Goal: Task Accomplishment & Management: Manage account settings

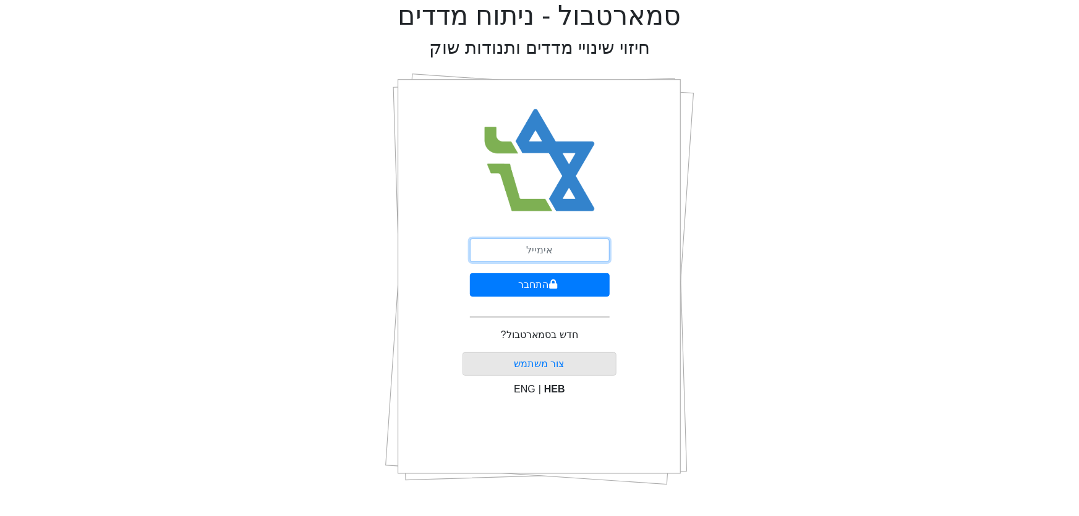
click at [521, 250] on input "email" at bounding box center [540, 250] width 140 height 23
type input "[PERSON_NAME][EMAIL_ADDRESS][DOMAIN_NAME]"
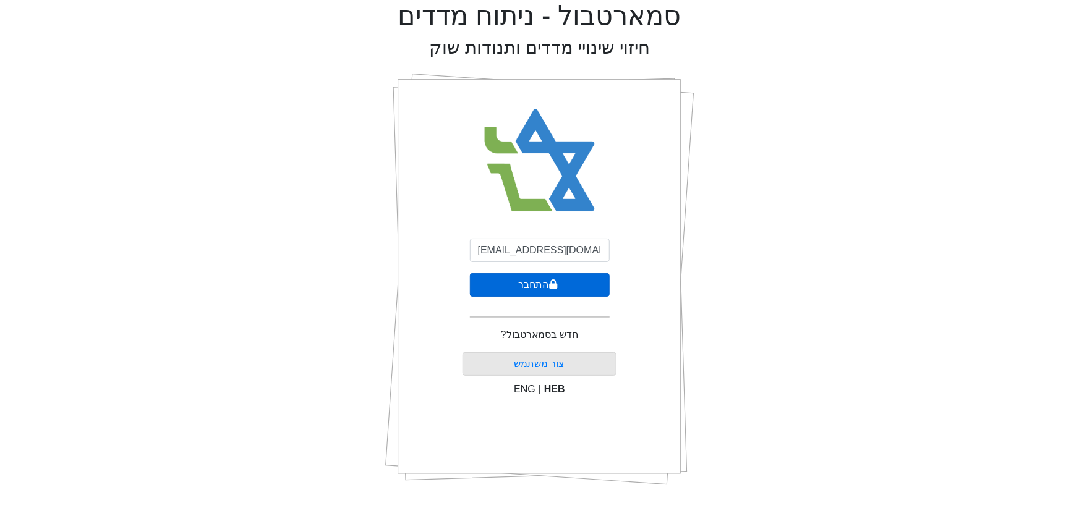
click at [537, 284] on button "התחבר" at bounding box center [540, 284] width 140 height 23
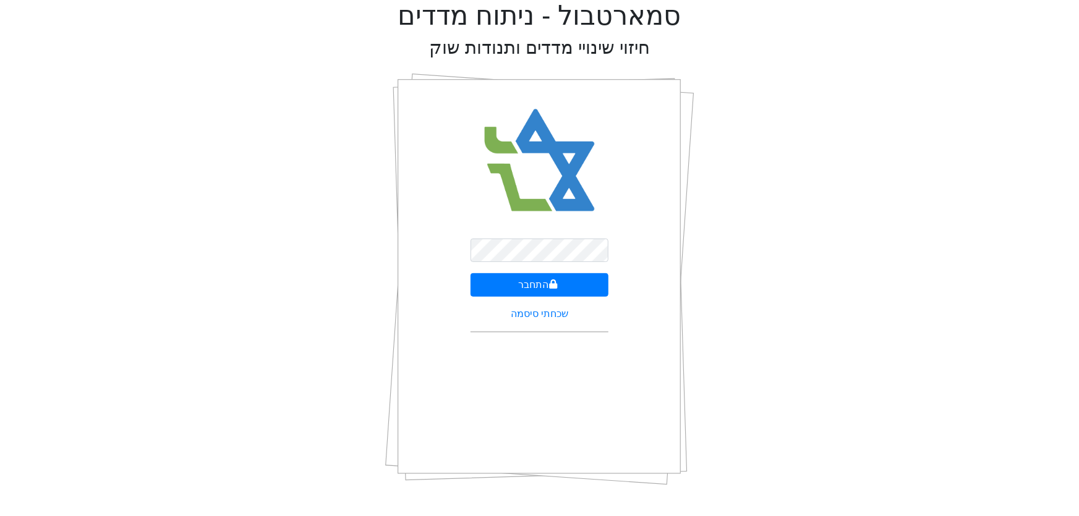
click at [551, 323] on form "התחבר שכחתי סיסמה" at bounding box center [540, 290] width 139 height 103
click at [539, 324] on form "התחבר שכחתי סיסמה" at bounding box center [540, 290] width 139 height 103
click at [538, 315] on link "שכחתי סיסמה" at bounding box center [540, 314] width 58 height 11
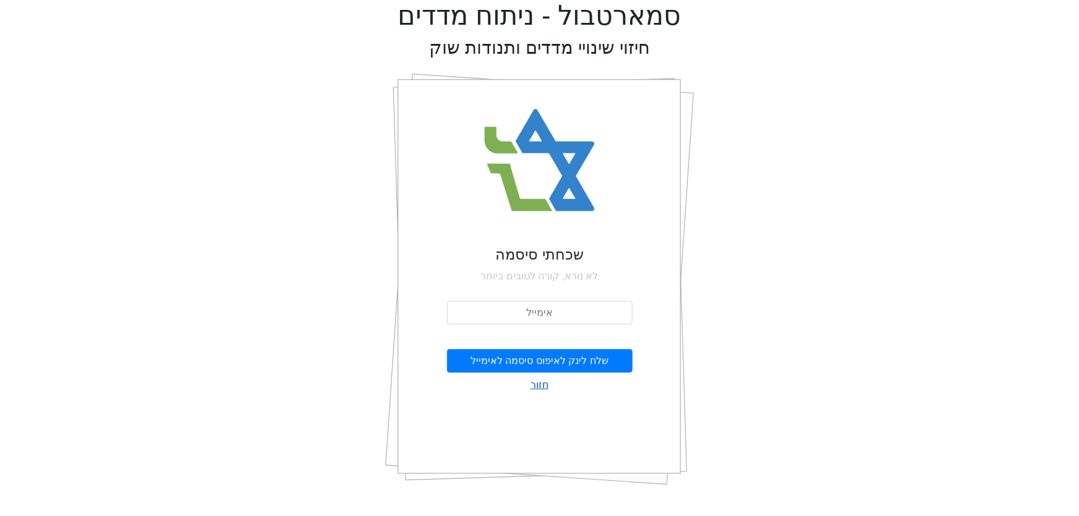
click at [542, 385] on link "חזור" at bounding box center [540, 385] width 18 height 15
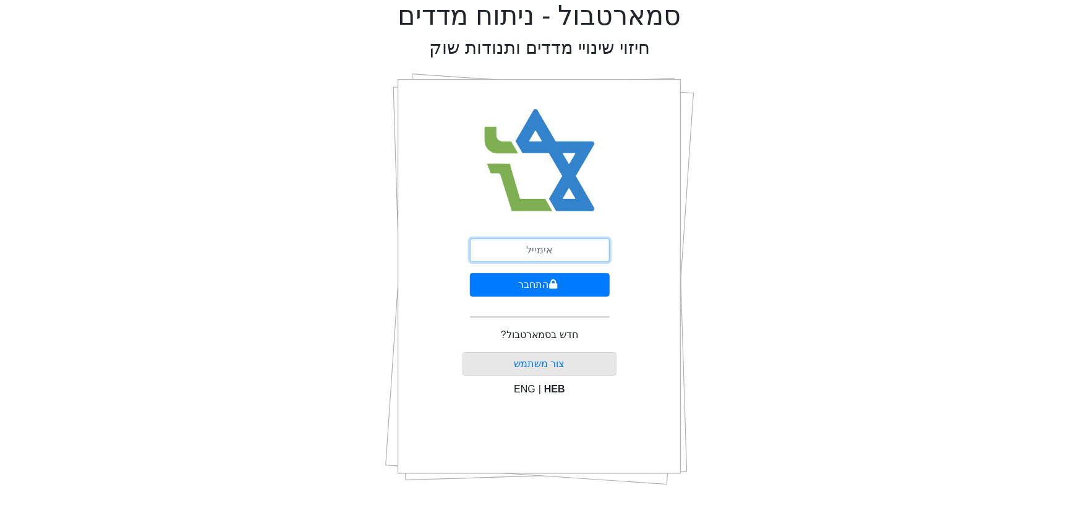
click at [536, 254] on input "email" at bounding box center [540, 250] width 140 height 23
type input "leon@plutuscapital.co.il"
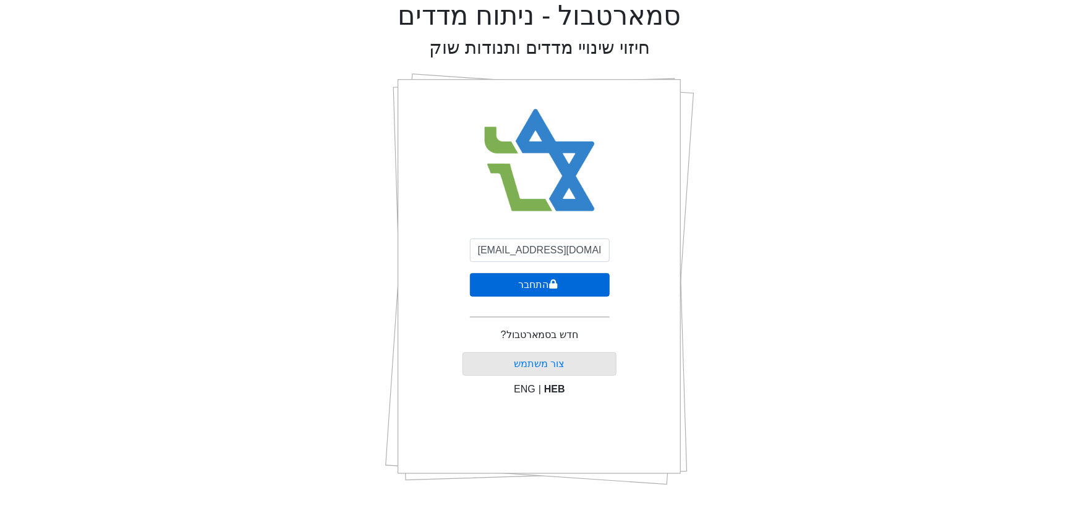
click at [524, 284] on button "התחבר" at bounding box center [540, 284] width 140 height 23
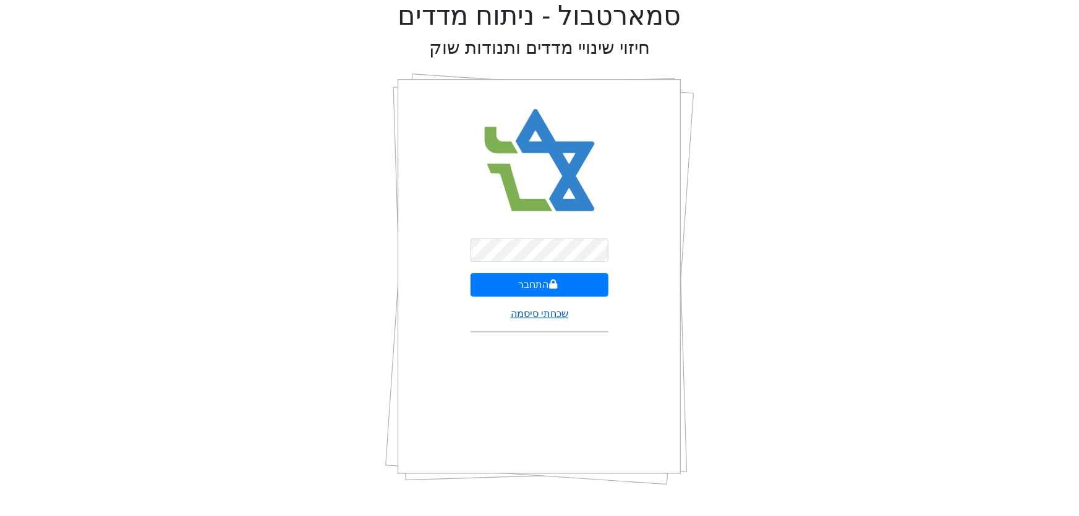
click at [539, 309] on link "שכחתי סיסמה" at bounding box center [540, 314] width 58 height 11
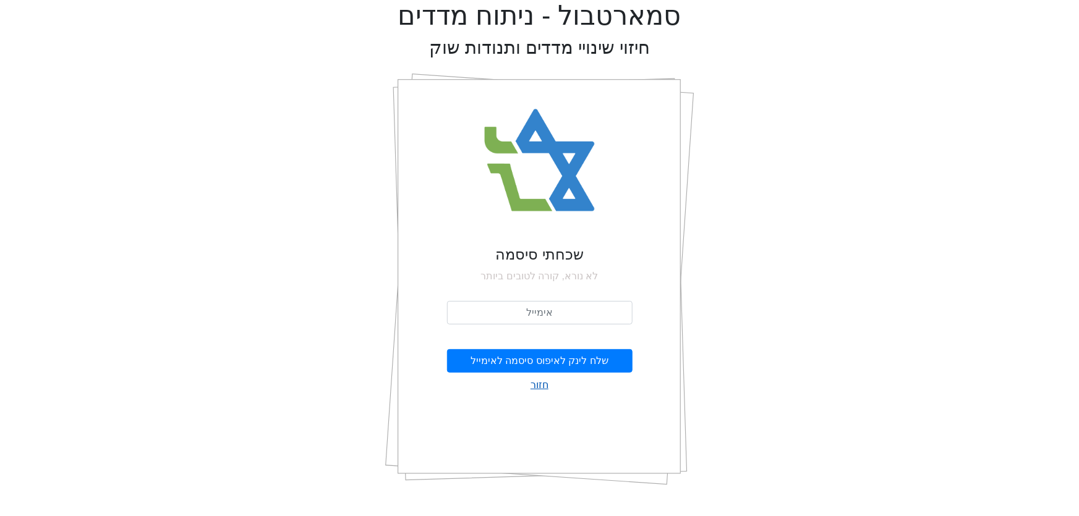
click at [544, 386] on link "חזור" at bounding box center [540, 385] width 18 height 15
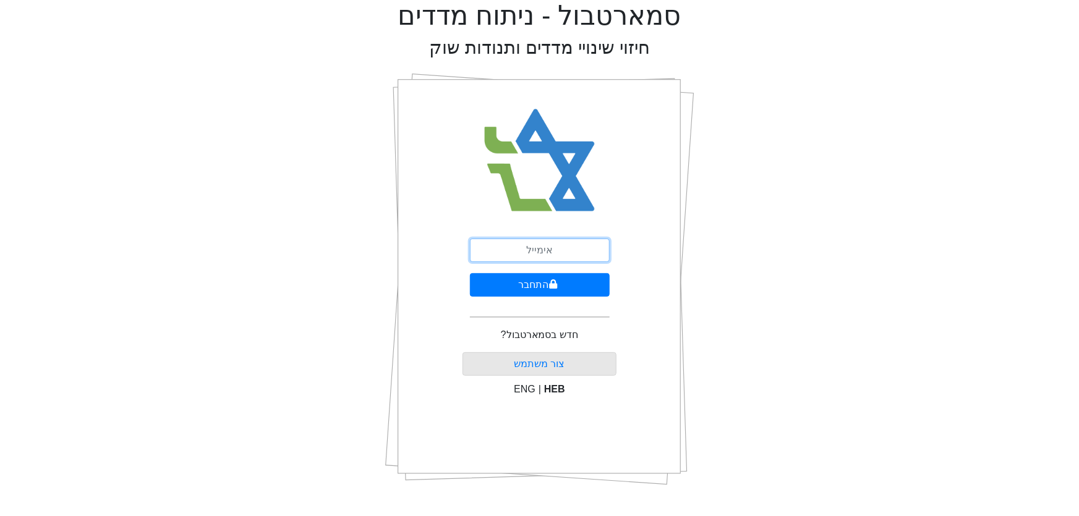
click at [505, 244] on input "email" at bounding box center [540, 250] width 140 height 23
type input "[EMAIL_ADDRESS][DOMAIN_NAME]"
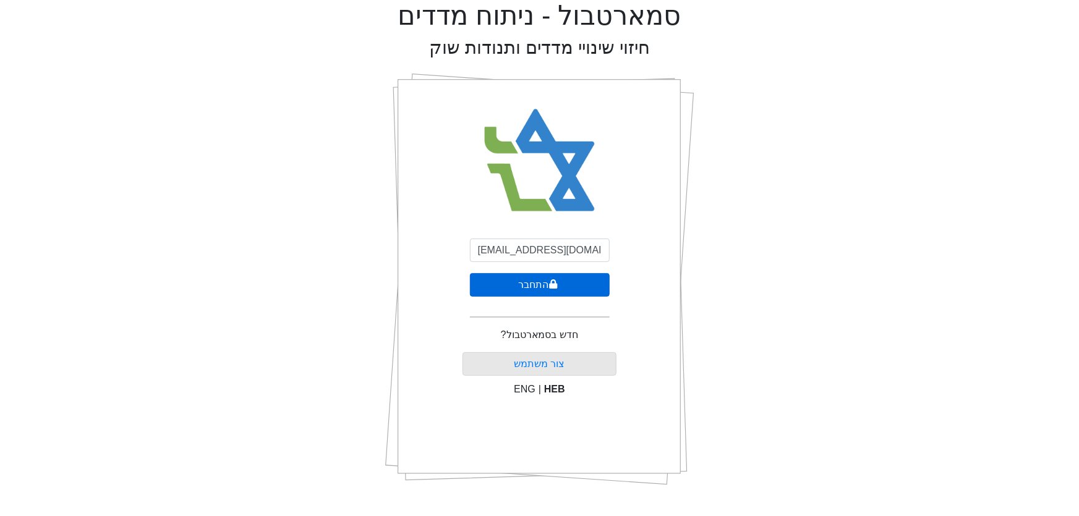
click at [534, 283] on button "התחבר" at bounding box center [540, 284] width 140 height 23
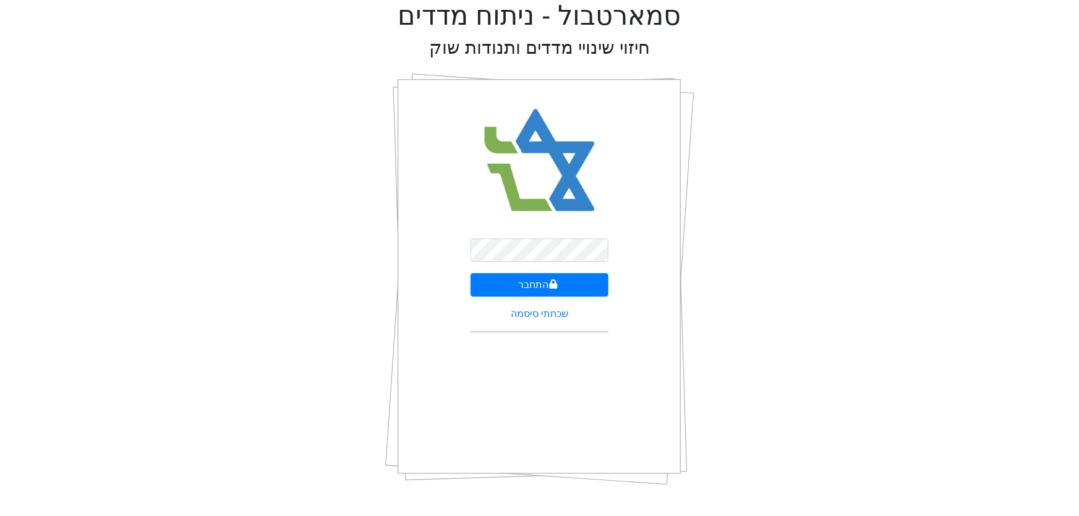
click at [359, 335] on div "סמארטבול - ניתוח מדדים חיזוי שינויי מדדים ותנודות שוק התחבר שכחתי סיסמה" at bounding box center [539, 248] width 1061 height 496
click at [540, 281] on button "התחבר" at bounding box center [540, 284] width 139 height 23
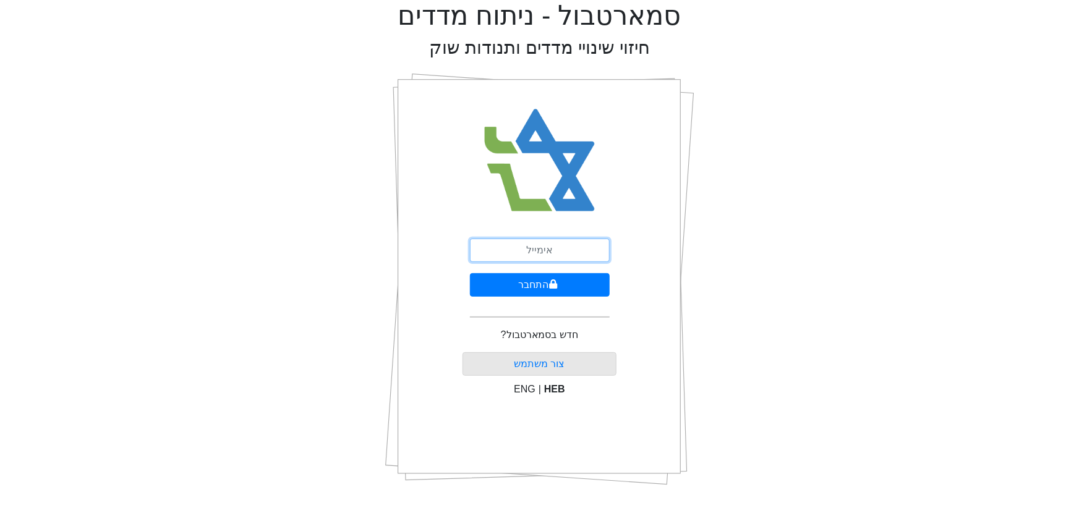
click at [538, 250] on input "email" at bounding box center [540, 250] width 140 height 23
type input "[PERSON_NAME][EMAIL_ADDRESS][DOMAIN_NAME]"
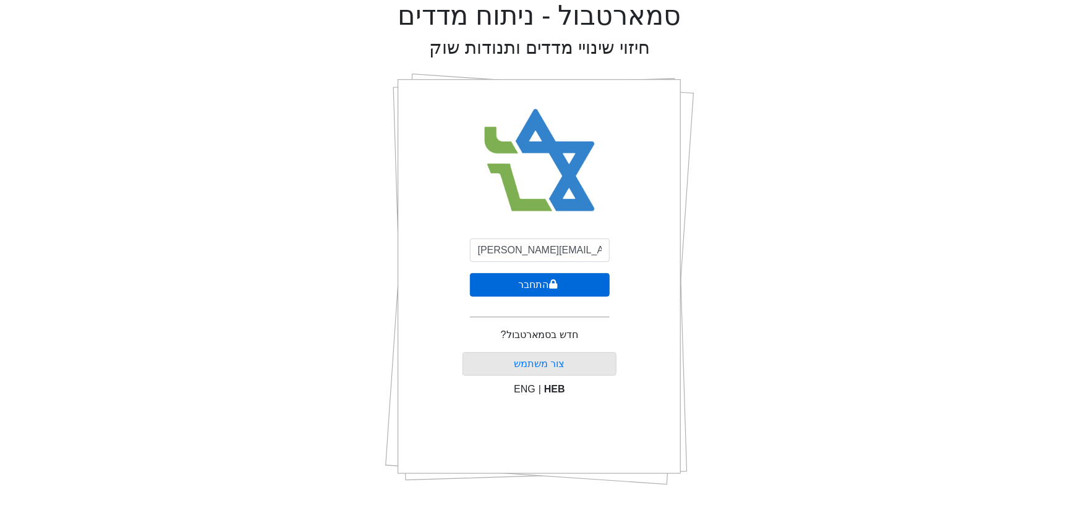
click at [537, 287] on button "התחבר" at bounding box center [540, 284] width 140 height 23
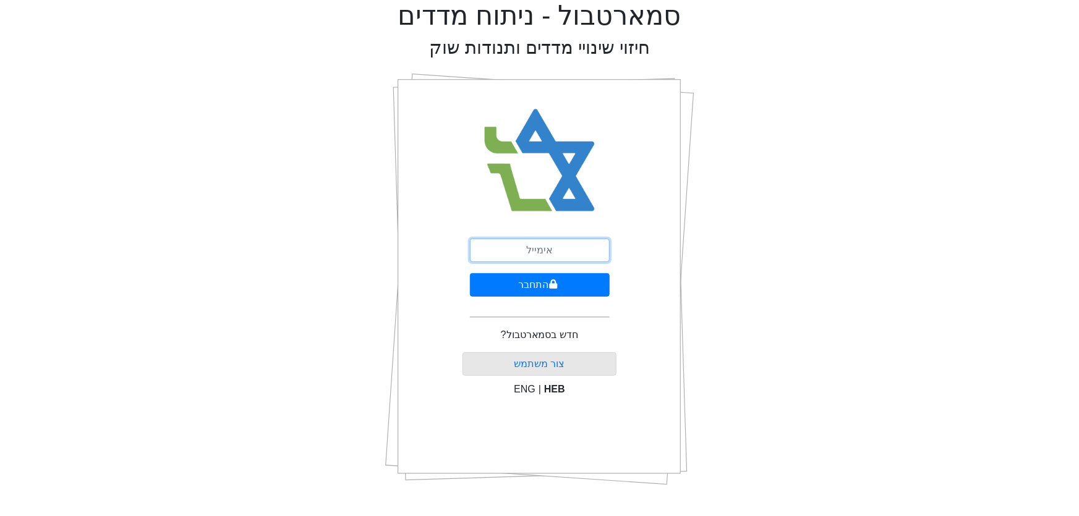
click at [541, 254] on input "email" at bounding box center [540, 250] width 140 height 23
type input "leon@plutuscapital.co.il"
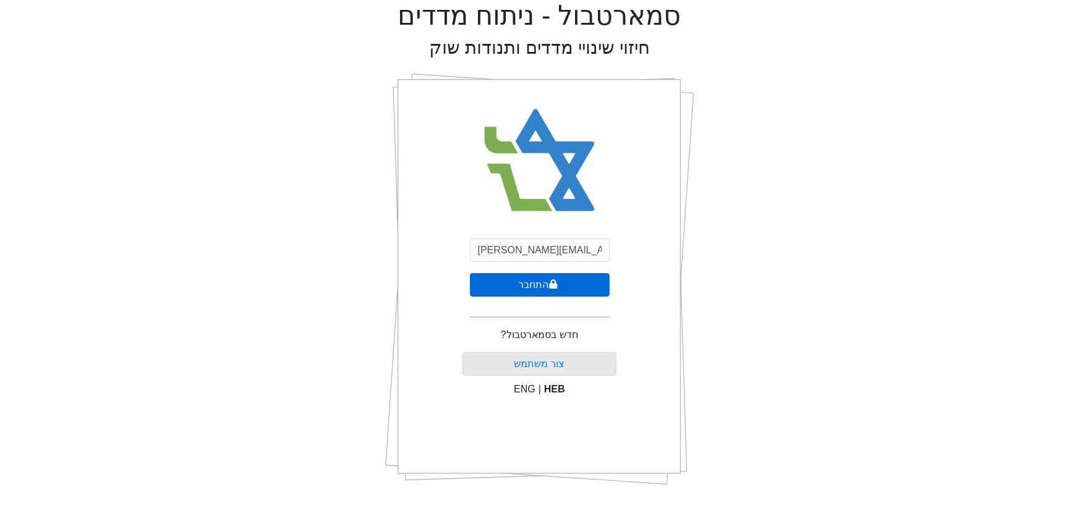
drag, startPoint x: 537, startPoint y: 284, endPoint x: 553, endPoint y: 285, distance: 15.5
click at [537, 284] on button "התחבר" at bounding box center [540, 284] width 140 height 23
select select "IL"
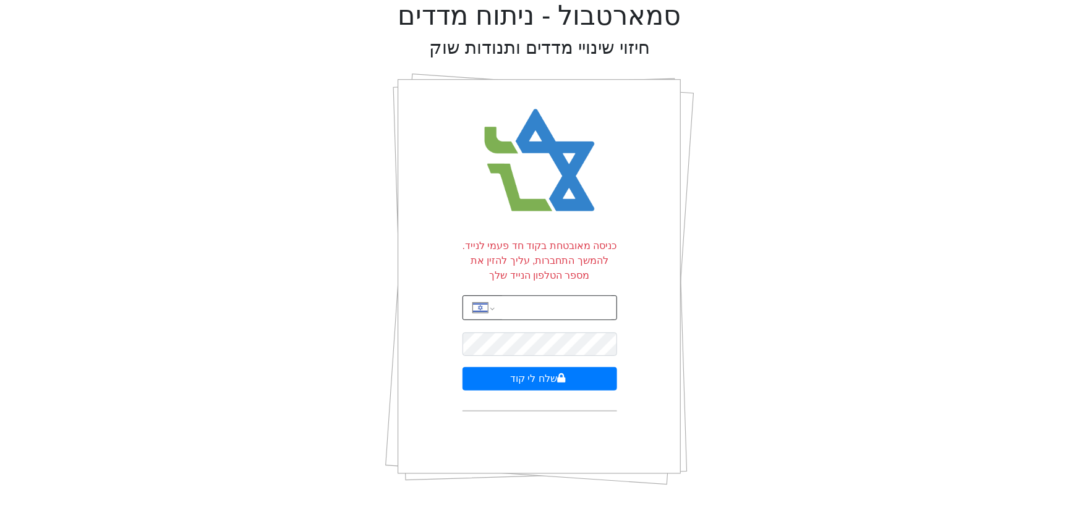
click at [534, 305] on input "tel" at bounding box center [556, 307] width 109 height 23
type input "9"
drag, startPoint x: 756, startPoint y: 258, endPoint x: 662, endPoint y: 294, distance: 101.0
click at [756, 259] on div "סמארטבול - ניתוח מדדים חיזוי שינויי מדדים ותנודות שוק כניסה מאובטחת בקוד חד פעמ…" at bounding box center [539, 248] width 1061 height 496
click at [260, 356] on div "סמארטבול - ניתוח מדדים חיזוי שינויי מדדים ותנודות שוק כניסה מאובטחת בקוד חד פעמ…" at bounding box center [539, 248] width 1061 height 496
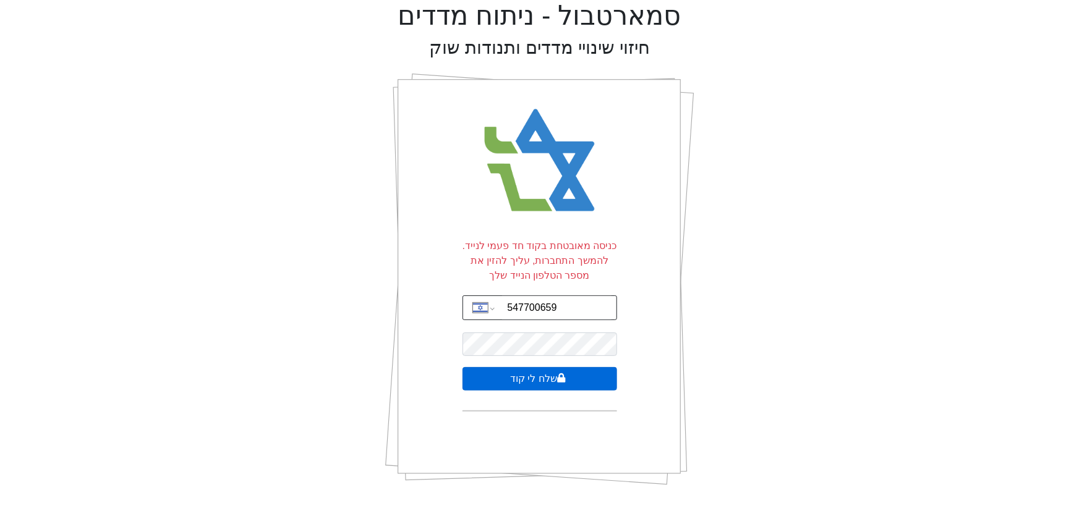
click at [539, 382] on button "שלח לי קוד" at bounding box center [540, 378] width 155 height 23
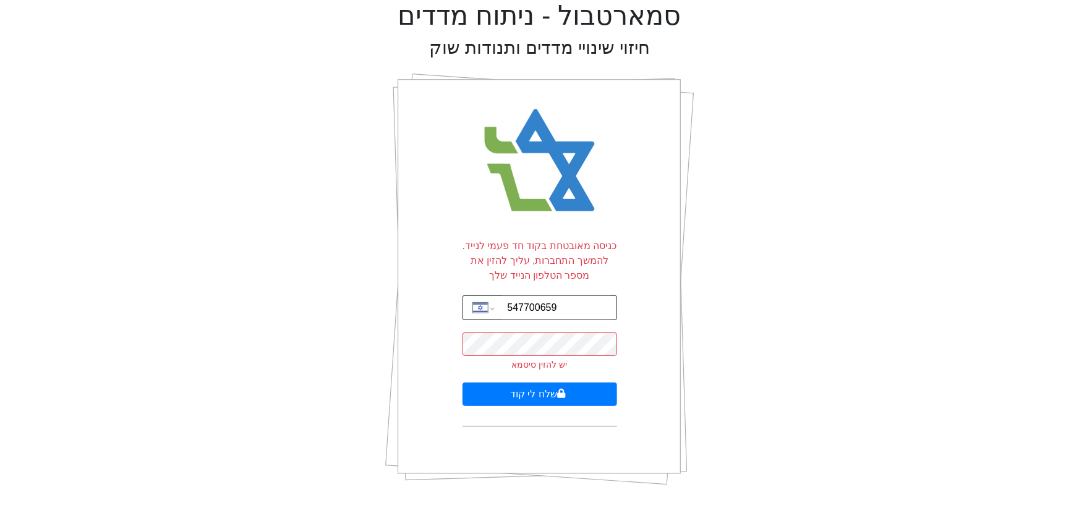
drag, startPoint x: 507, startPoint y: 308, endPoint x: 518, endPoint y: 318, distance: 14.9
click at [507, 308] on input "547700659" at bounding box center [556, 307] width 109 height 23
click at [785, 284] on div "סמארטבול - ניתוח מדדים חיזוי שינויי מדדים ותנודות שוק כניסה מאובטחת בקוד חד פעמ…" at bounding box center [539, 248] width 1061 height 496
click at [532, 395] on button "שלח לי קוד" at bounding box center [540, 394] width 155 height 23
click at [276, 326] on div "סמארטבול - ניתוח מדדים חיזוי שינויי מדדים ותנודות שוק כניסה מאובטחת בקוד חד פעמ…" at bounding box center [539, 248] width 1061 height 496
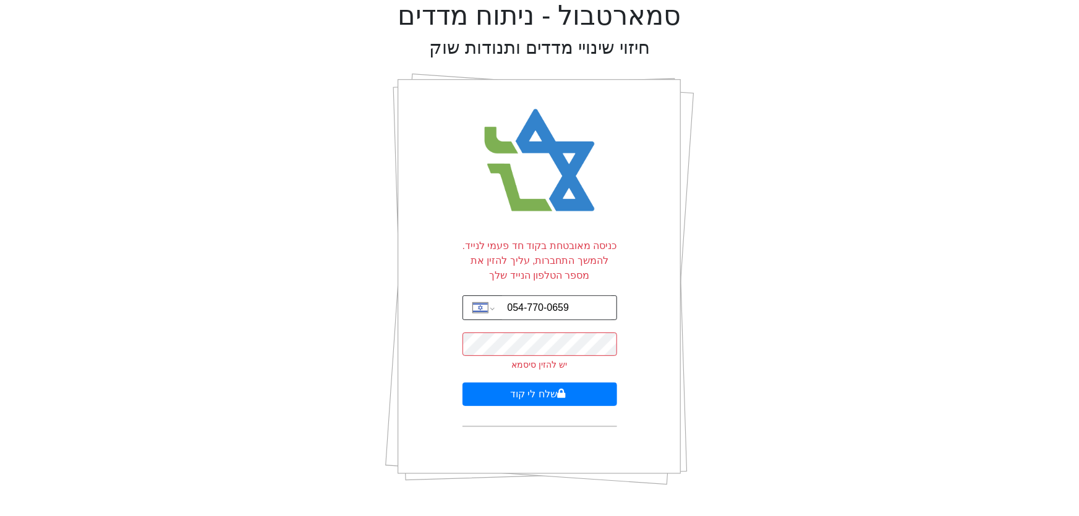
click at [543, 308] on input "054-770-0659" at bounding box center [556, 307] width 109 height 23
type input "054-770-0659"
drag, startPoint x: 836, startPoint y: 231, endPoint x: 798, endPoint y: 270, distance: 54.2
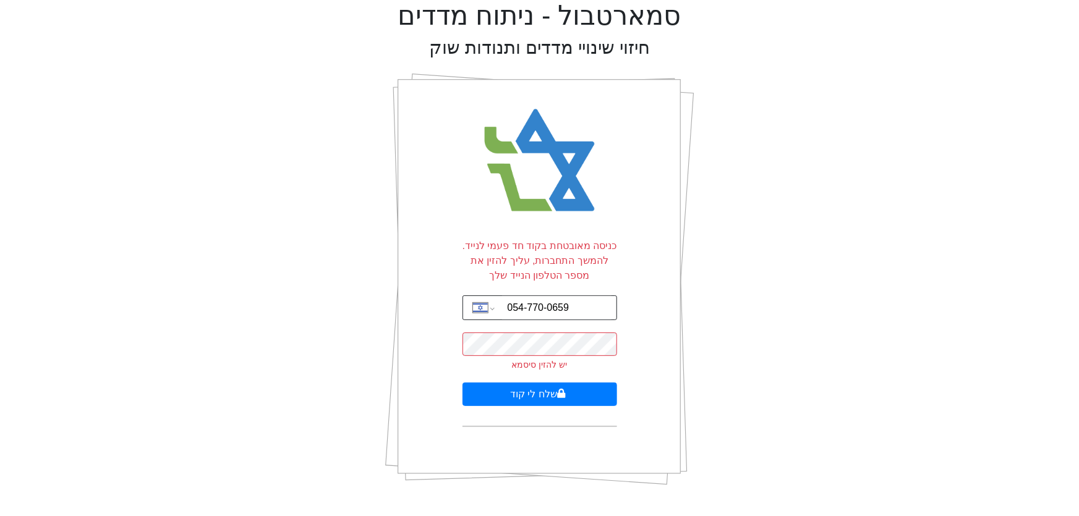
click at [836, 231] on div "סמארטבול - ניתוח מדדים חיזוי שינויי מדדים ותנודות שוק כניסה מאובטחת בקוד חד פעמ…" at bounding box center [539, 248] width 1061 height 496
click at [530, 396] on button "שלח לי קוד" at bounding box center [540, 394] width 155 height 23
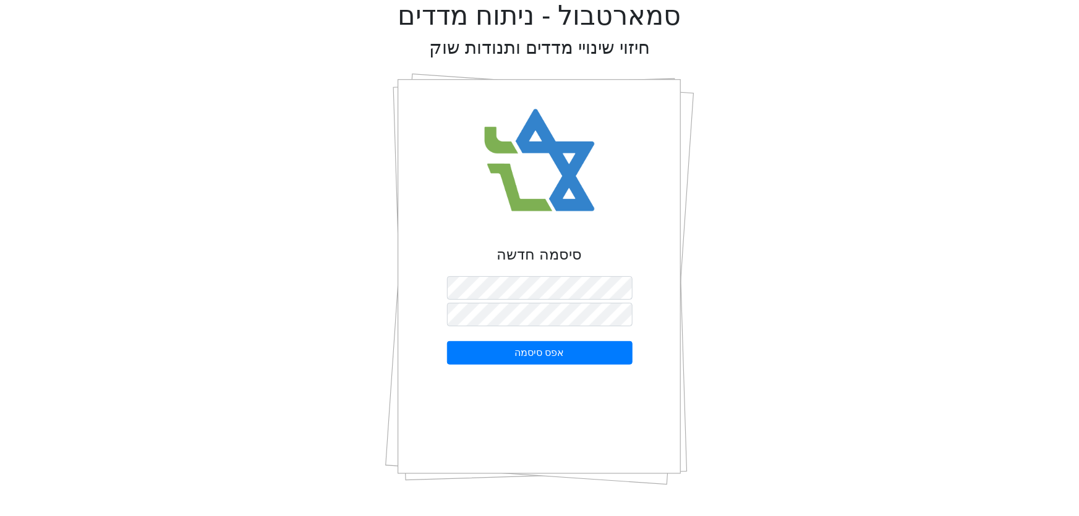
click at [749, 272] on div "סמארטבול - ניתוח מדדים חיזוי שינויי מדדים ותנודות שוק סיסמה חדשה אפס סיסמה" at bounding box center [539, 248] width 1061 height 496
click at [753, 296] on div "סמארטבול - ניתוח מדדים חיזוי שינויי מדדים ותנודות שוק סיסמה חדשה אפס סיסמה" at bounding box center [539, 248] width 1061 height 496
click at [542, 354] on button "אפס סיסמה" at bounding box center [540, 352] width 186 height 23
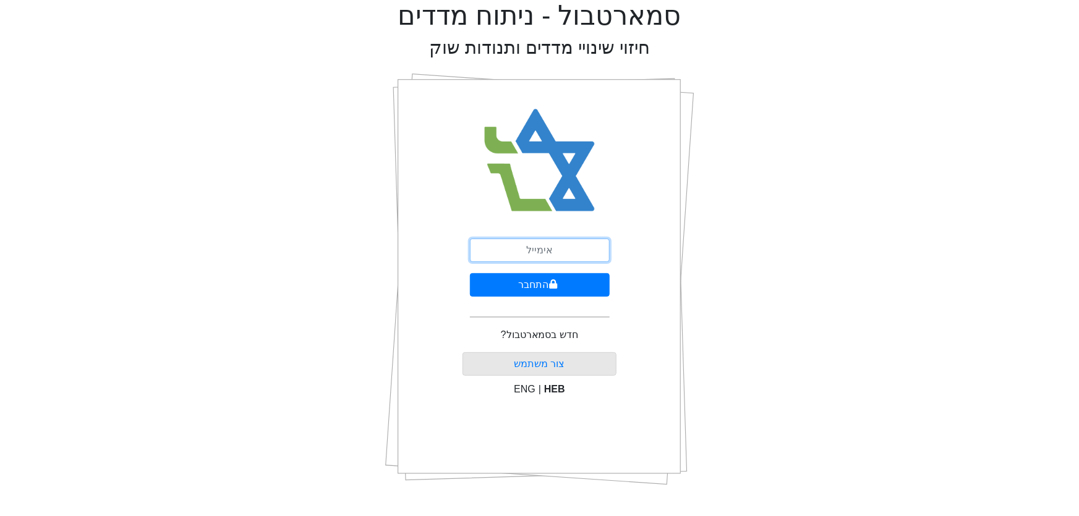
click at [539, 250] on input "email" at bounding box center [540, 250] width 140 height 23
type input "[EMAIL_ADDRESS][DOMAIN_NAME]"
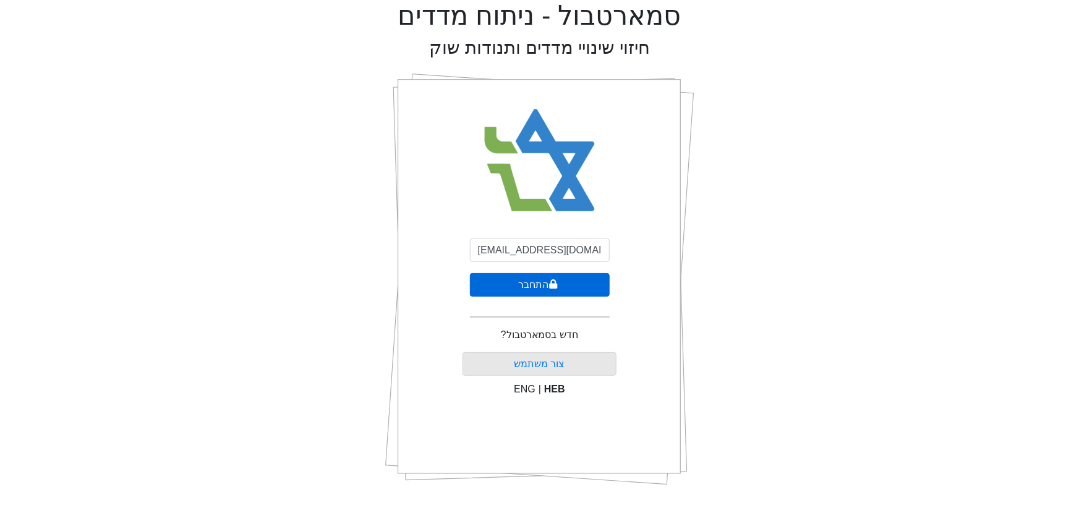
click at [535, 284] on button "התחבר" at bounding box center [540, 284] width 140 height 23
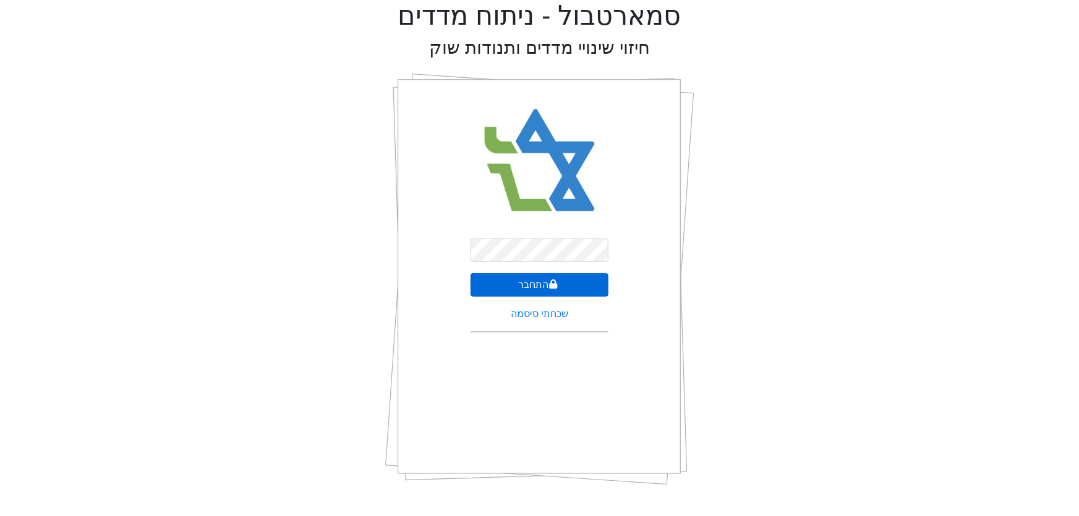
click at [540, 283] on button "התחבר" at bounding box center [540, 284] width 139 height 23
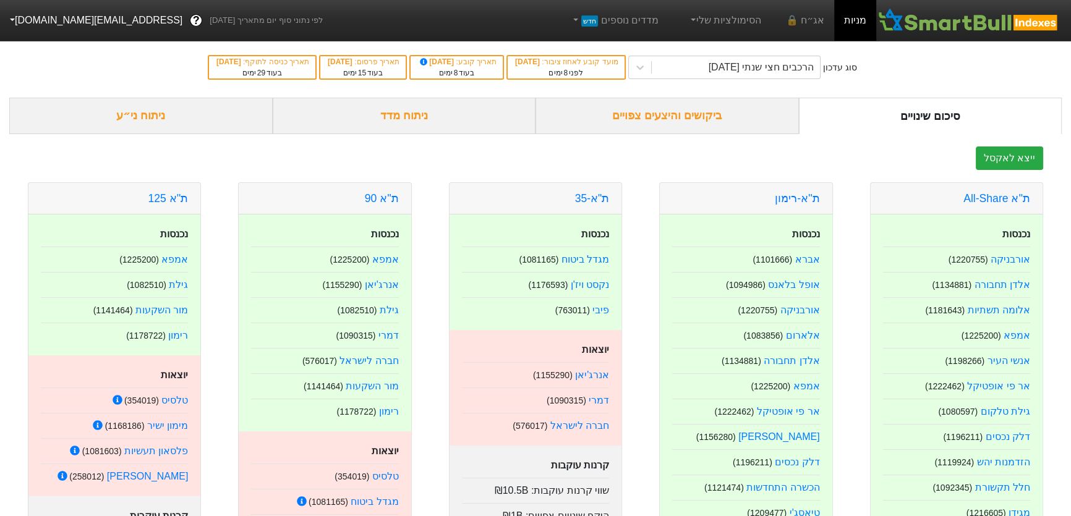
click at [680, 114] on div "ביקושים והיצעים צפויים" at bounding box center [667, 116] width 263 height 36
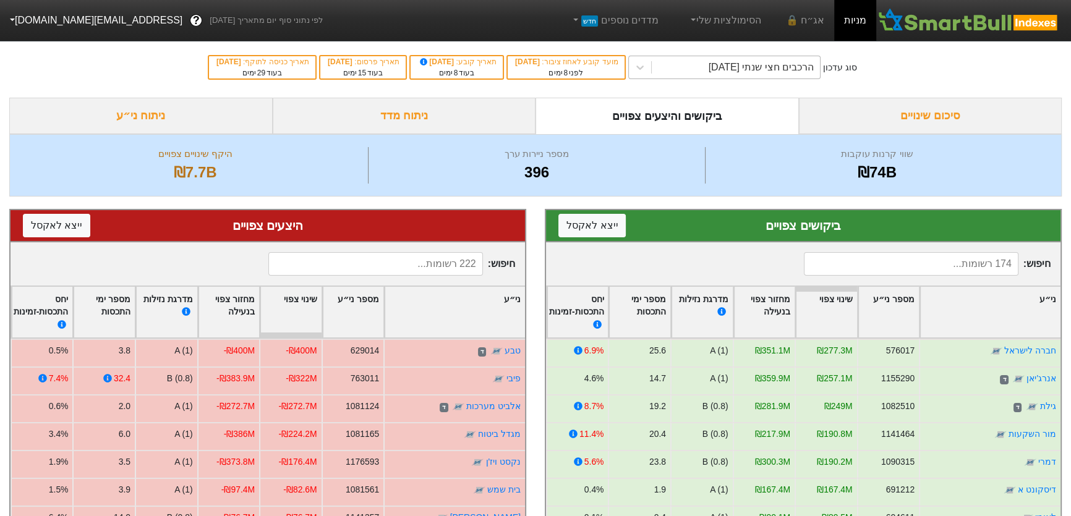
click at [690, 67] on div "הרכבים חצי שנתי [DATE]" at bounding box center [736, 67] width 169 height 22
click at [393, 110] on div "ניתוח מדד" at bounding box center [404, 116] width 263 height 36
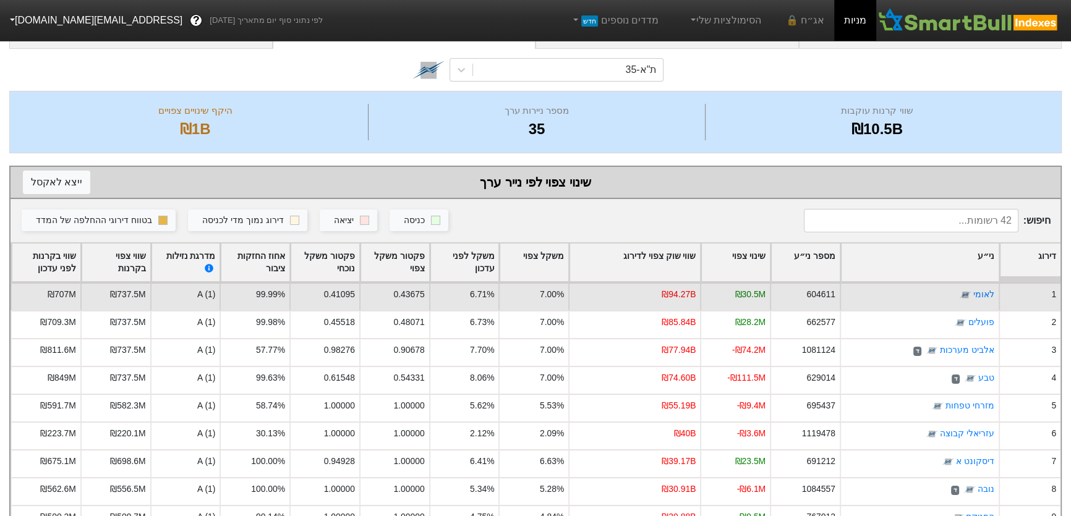
scroll to position [112, 0]
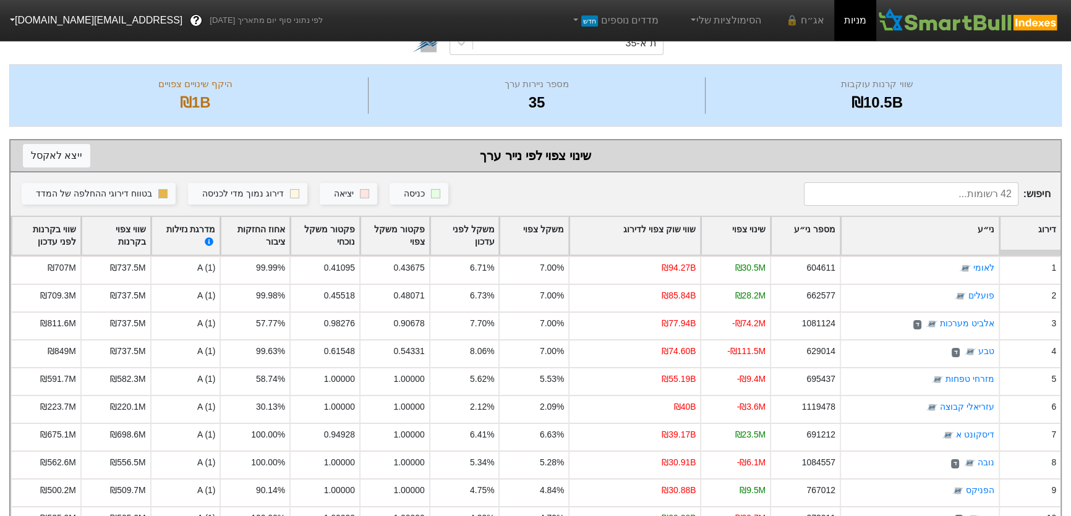
click at [728, 232] on div "שינוי צפוי" at bounding box center [735, 236] width 69 height 38
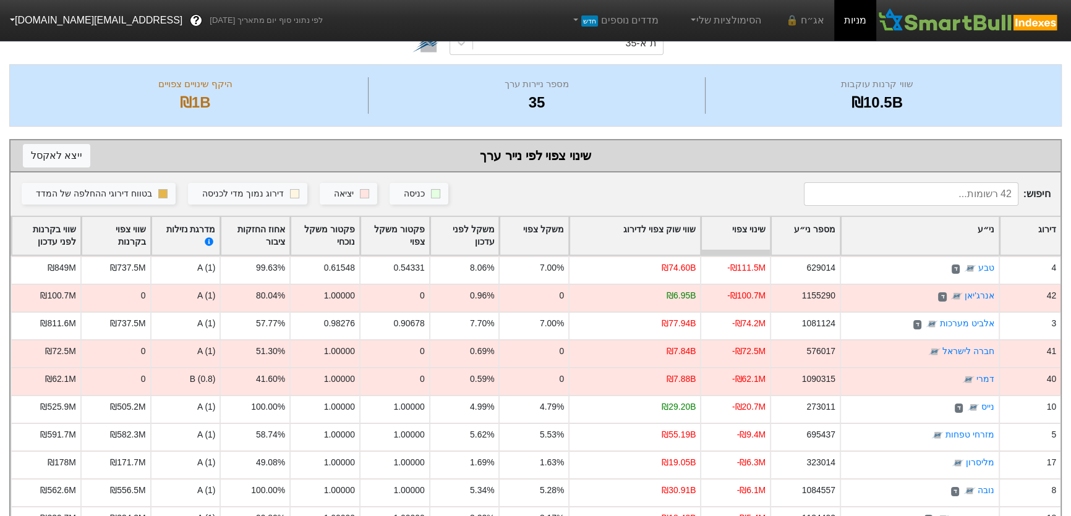
click at [735, 230] on div "שינוי צפוי" at bounding box center [735, 236] width 69 height 38
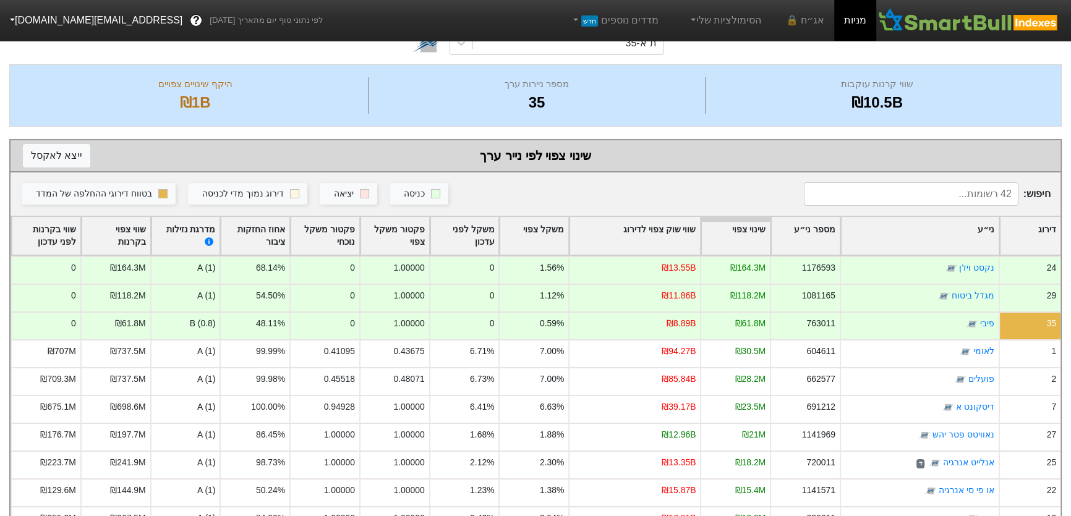
scroll to position [0, 0]
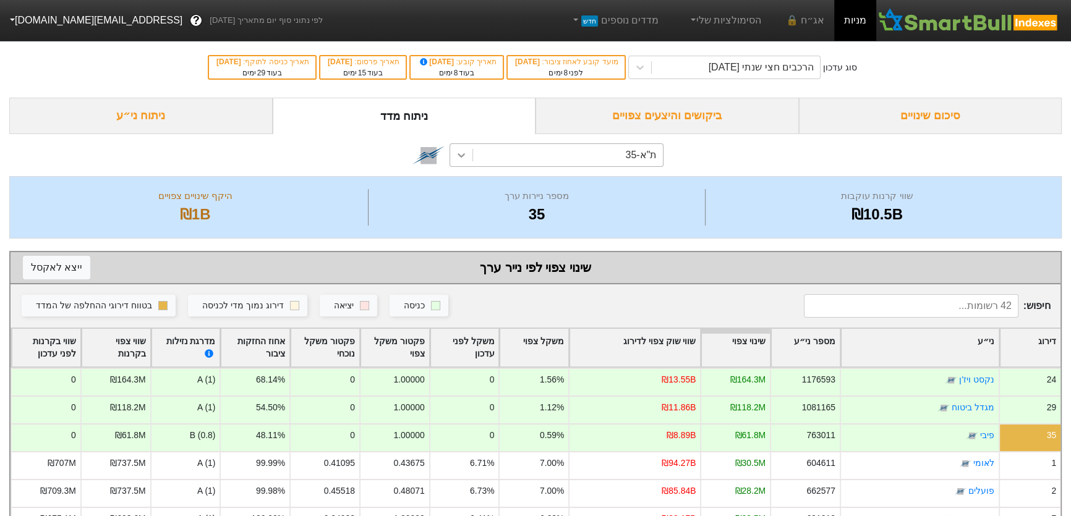
click at [461, 156] on icon at bounding box center [461, 155] width 7 height 4
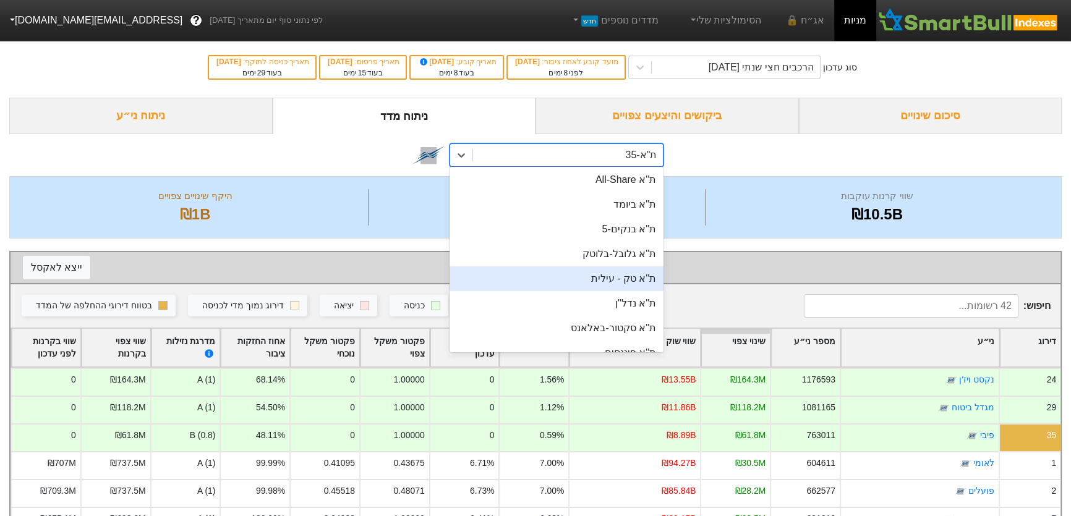
scroll to position [337, 0]
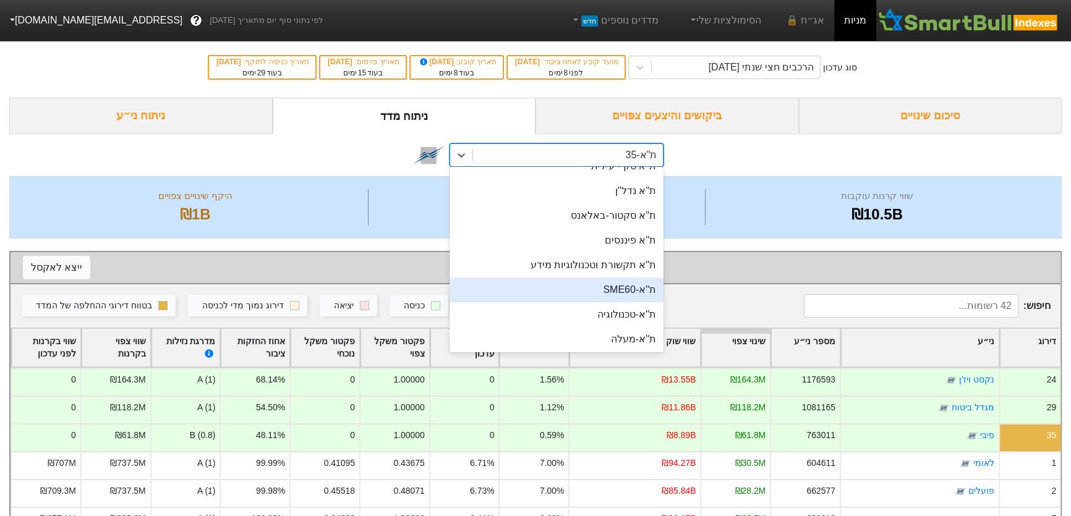
click at [618, 288] on div "ת''א-SME60" at bounding box center [557, 290] width 214 height 25
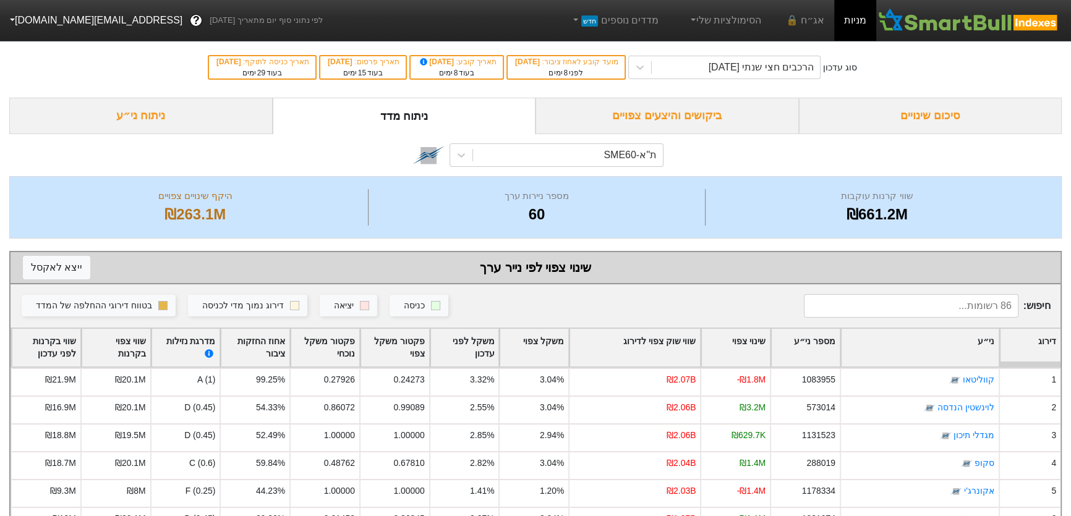
click at [926, 346] on div "ני״ע" at bounding box center [920, 348] width 158 height 38
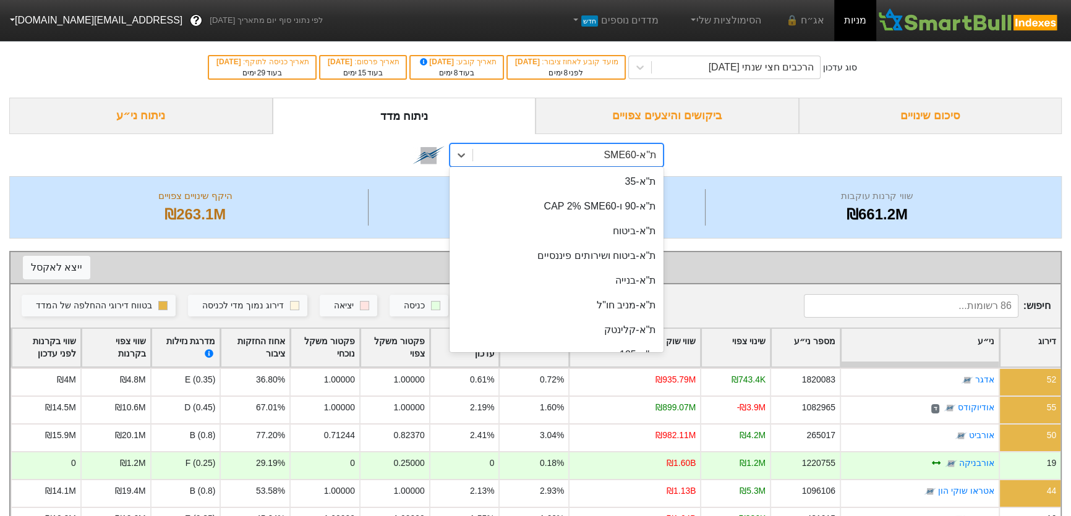
click at [598, 155] on div "ת''א-SME60" at bounding box center [568, 155] width 190 height 22
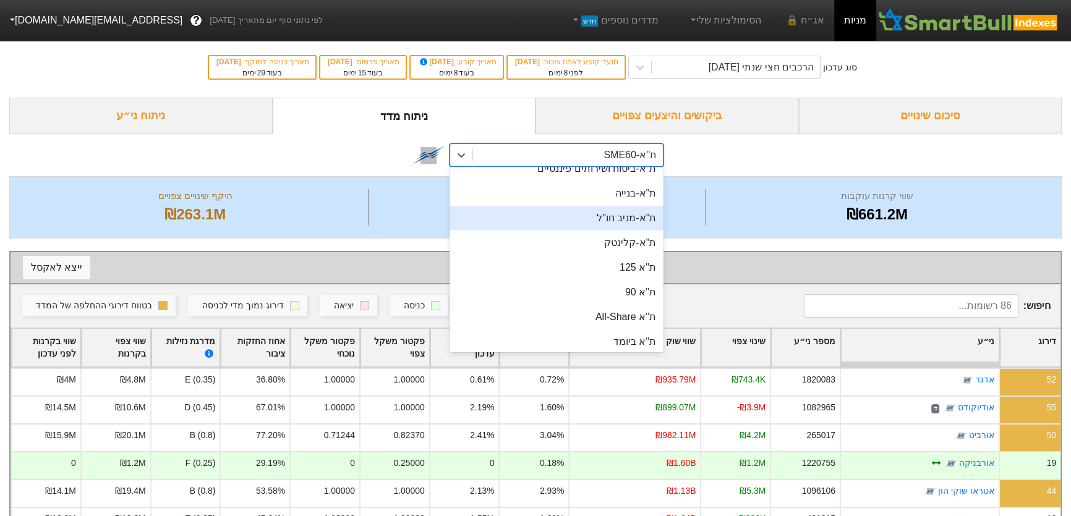
scroll to position [112, 0]
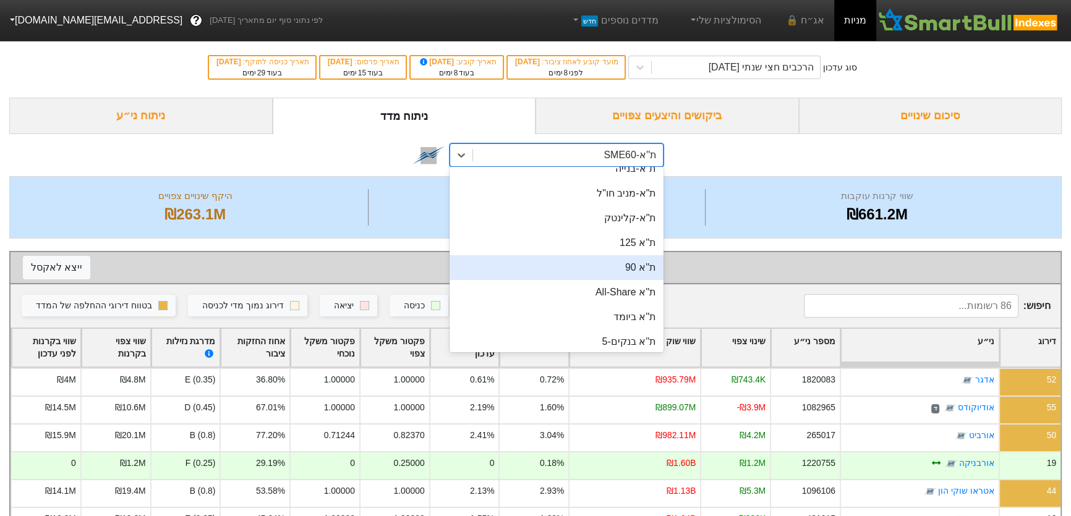
click at [644, 260] on div "ת''א 90" at bounding box center [557, 267] width 214 height 25
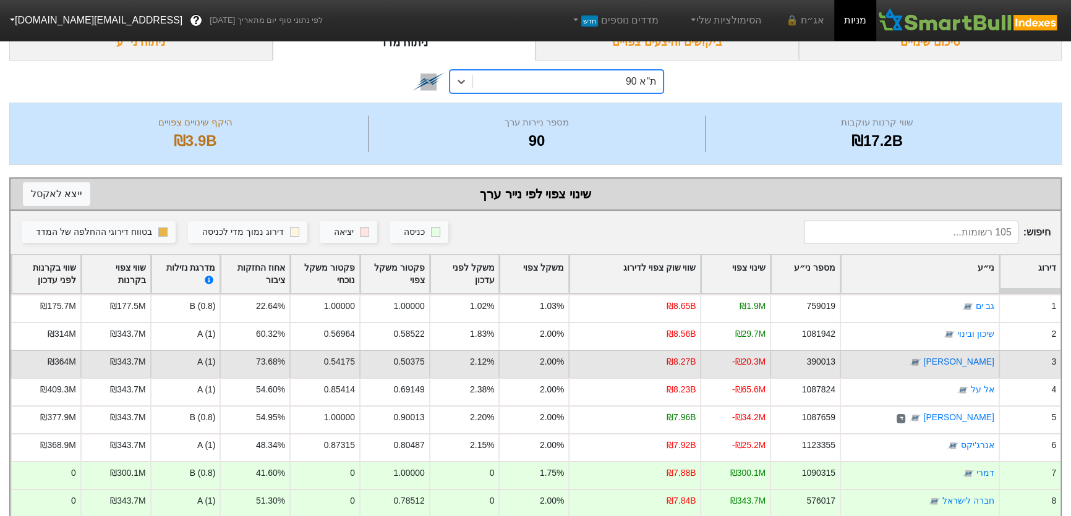
scroll to position [112, 0]
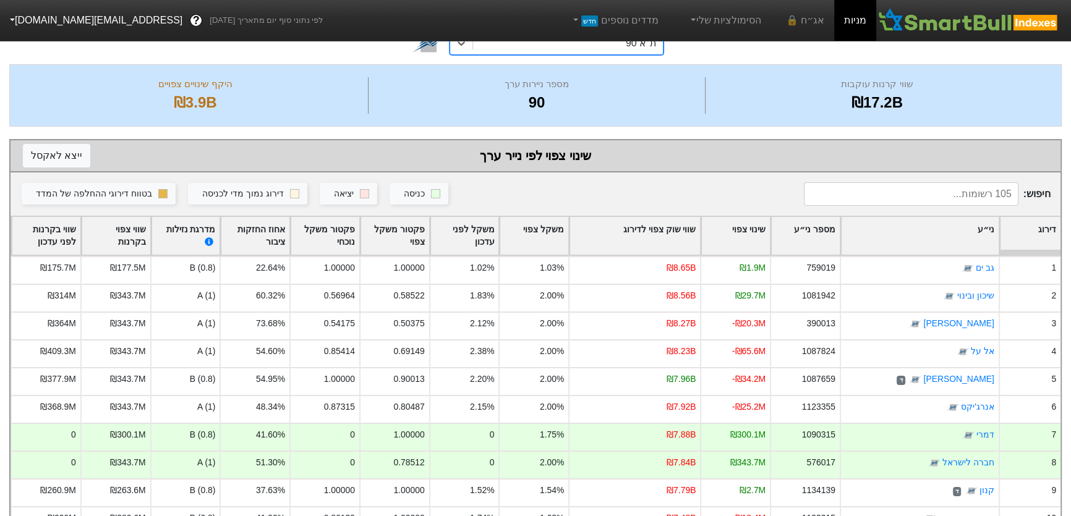
click at [741, 231] on div "שינוי צפוי" at bounding box center [735, 236] width 69 height 38
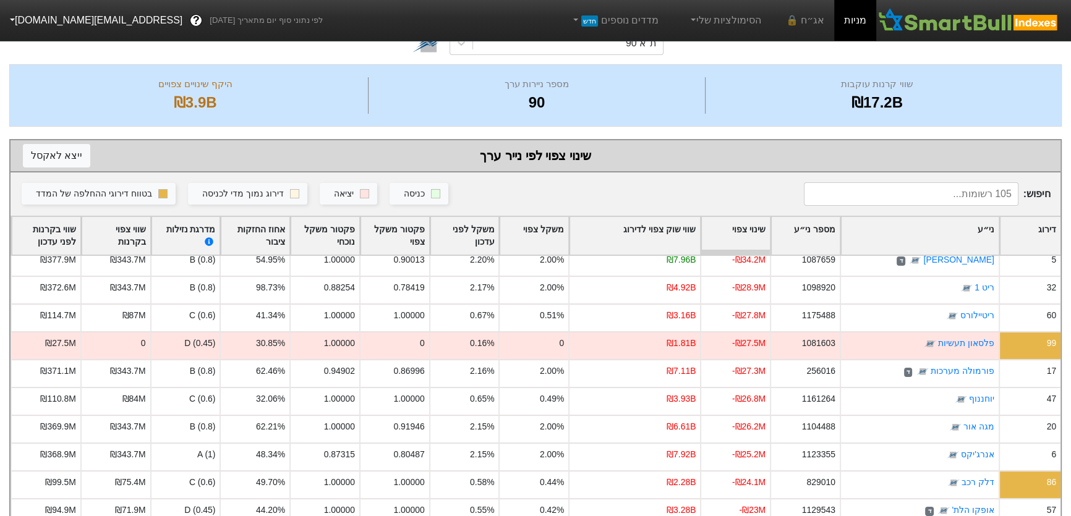
scroll to position [337, 0]
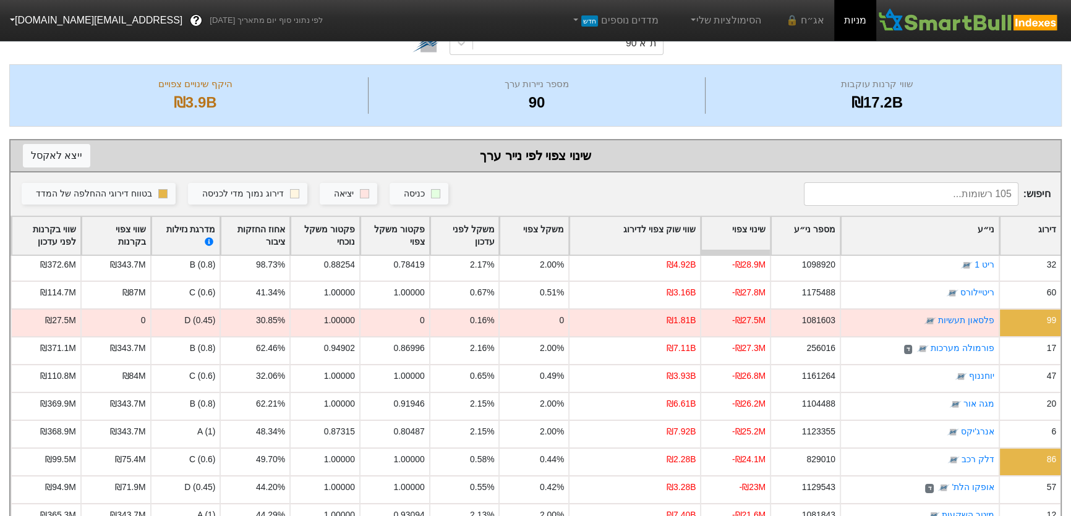
click at [744, 228] on div "שינוי צפוי" at bounding box center [735, 236] width 69 height 38
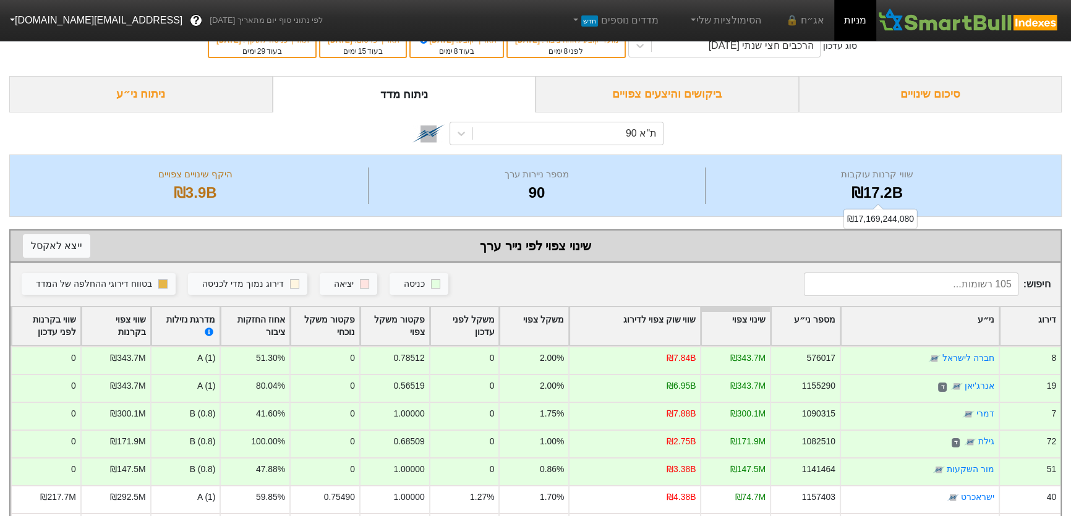
scroll to position [0, 0]
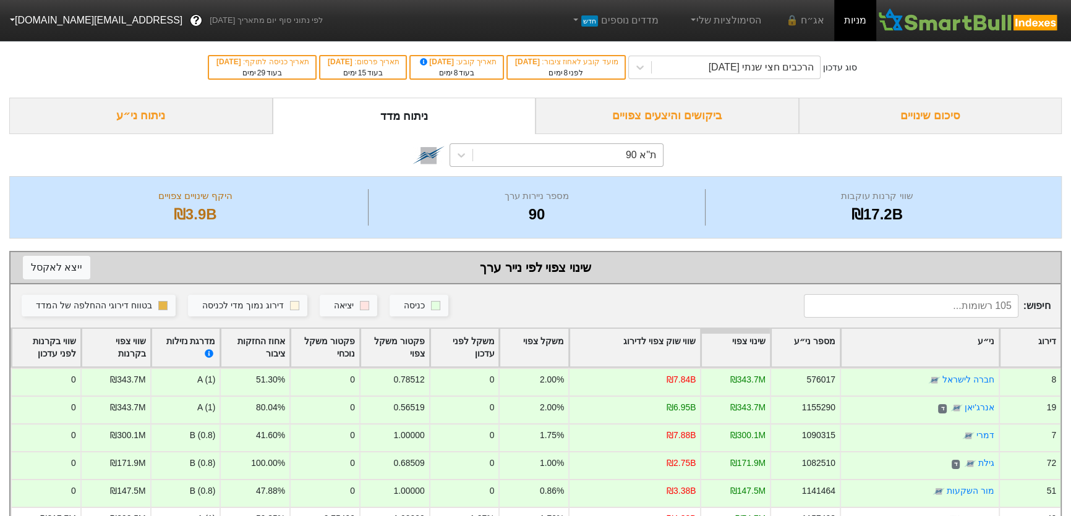
click at [635, 151] on div "ת''א 90" at bounding box center [641, 155] width 31 height 15
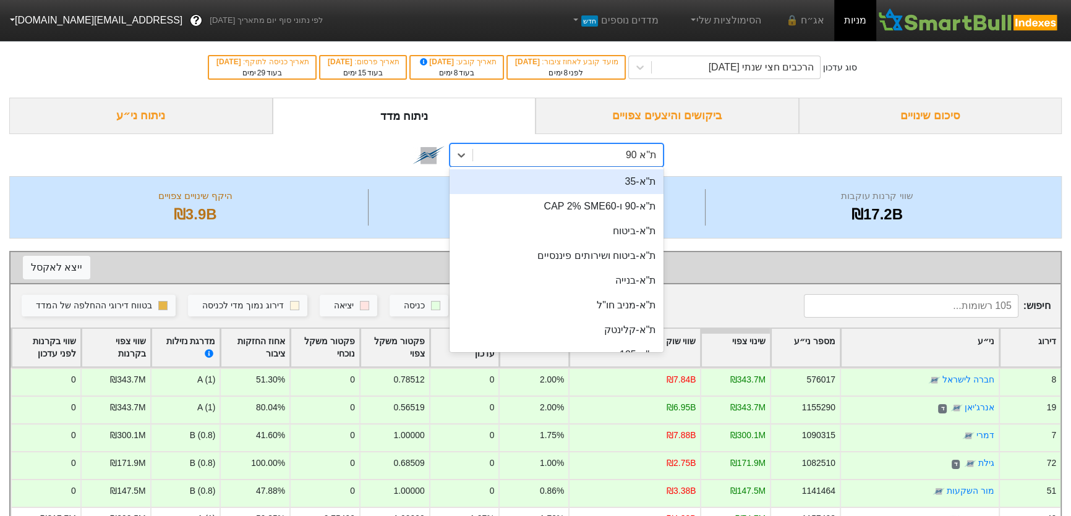
click at [641, 184] on div "ת"א-35" at bounding box center [557, 181] width 214 height 25
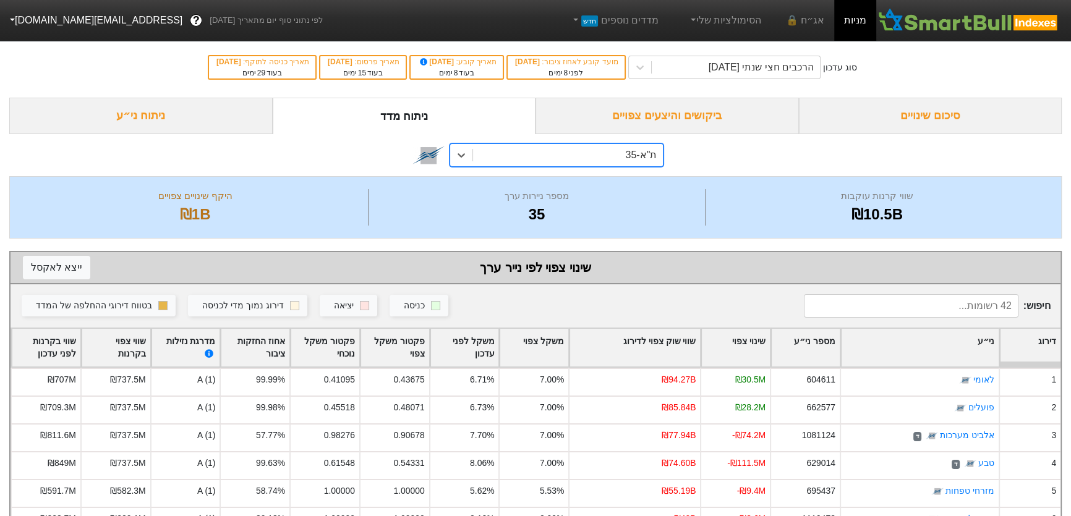
click at [747, 343] on div "שינוי צפוי" at bounding box center [735, 348] width 69 height 38
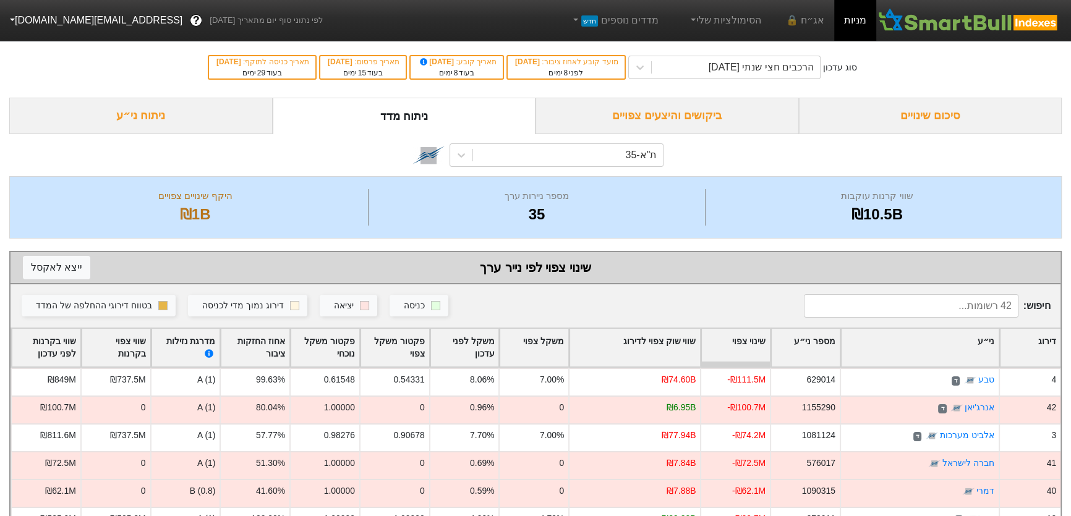
click at [747, 343] on div "שינוי צפוי" at bounding box center [735, 348] width 69 height 38
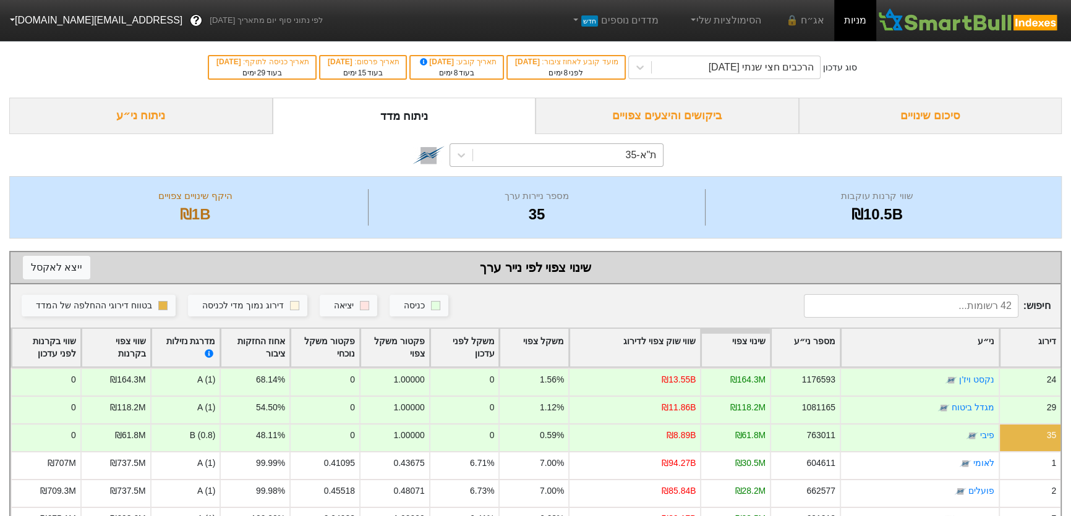
click at [643, 155] on div "ת"א-35" at bounding box center [641, 155] width 32 height 15
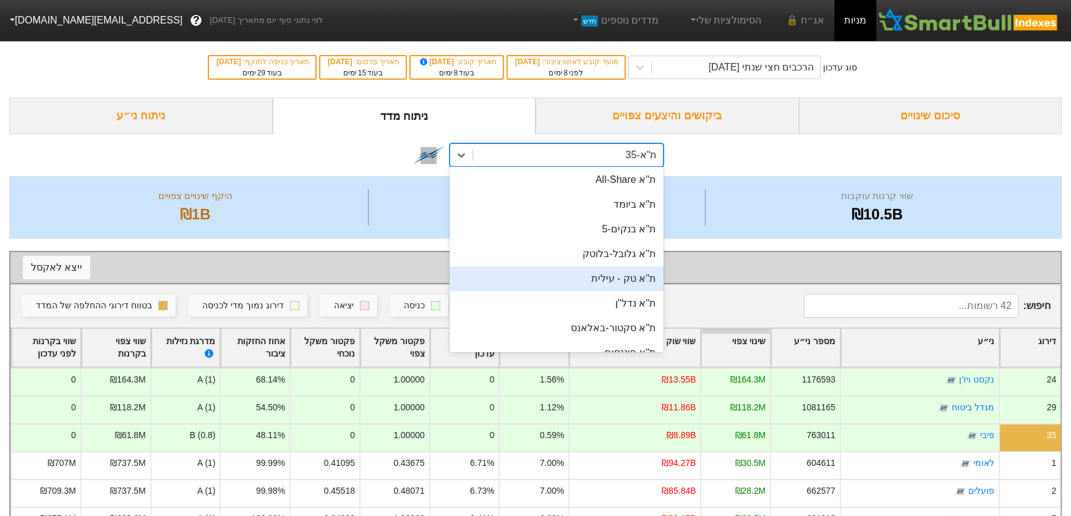
scroll to position [337, 0]
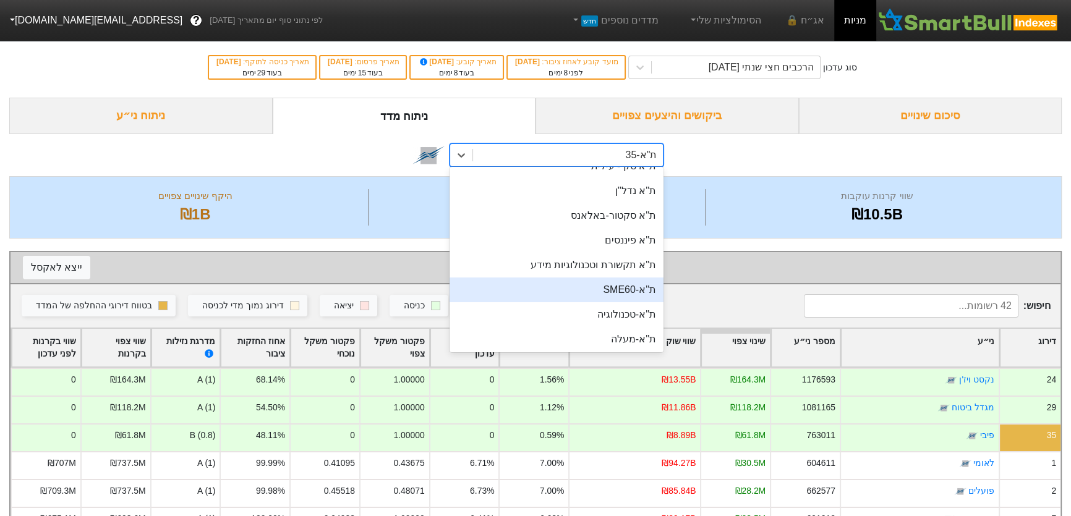
click at [621, 291] on div "ת''א-SME60" at bounding box center [557, 290] width 214 height 25
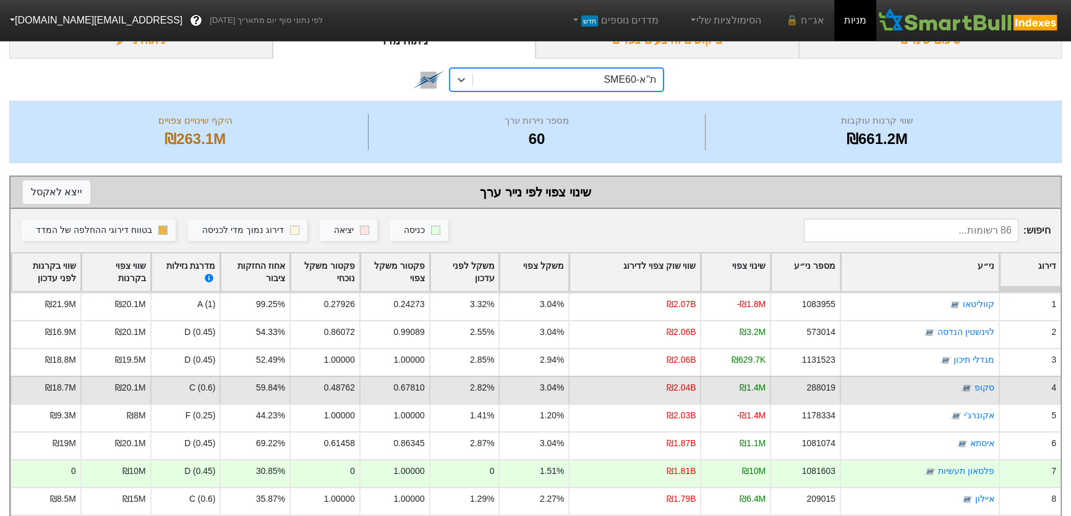
scroll to position [112, 0]
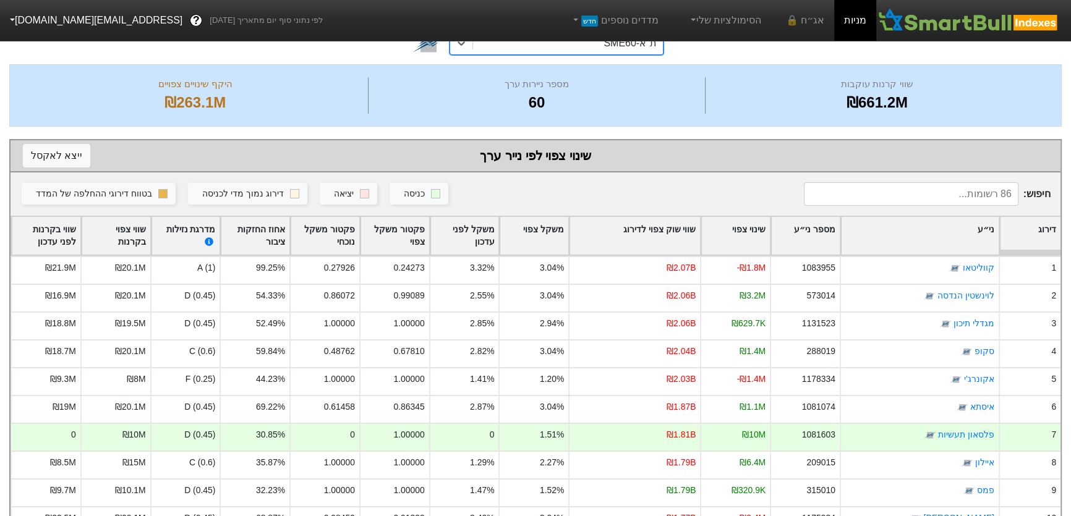
click at [963, 234] on div "ני״ע" at bounding box center [920, 236] width 158 height 38
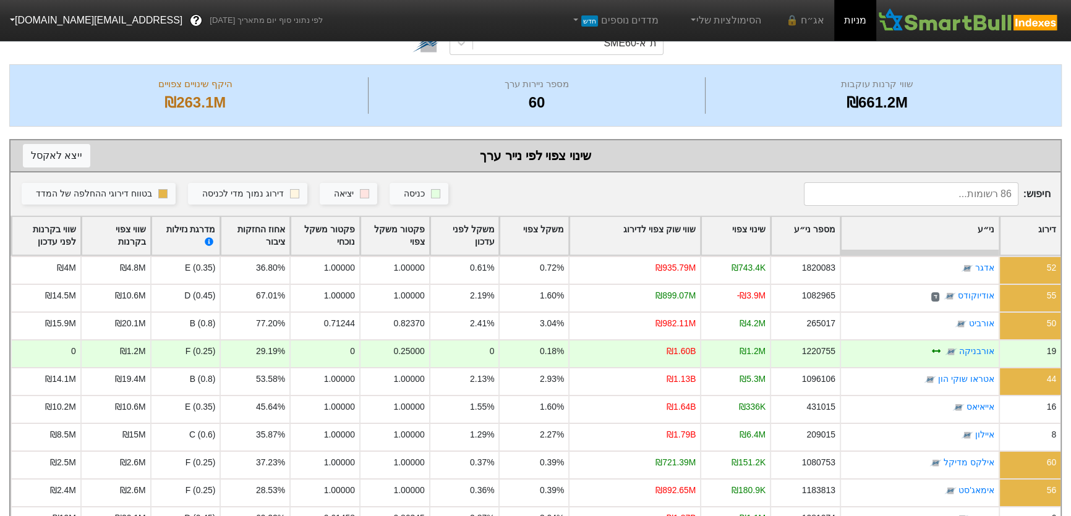
click at [742, 228] on div "שינוי צפוי" at bounding box center [735, 236] width 69 height 38
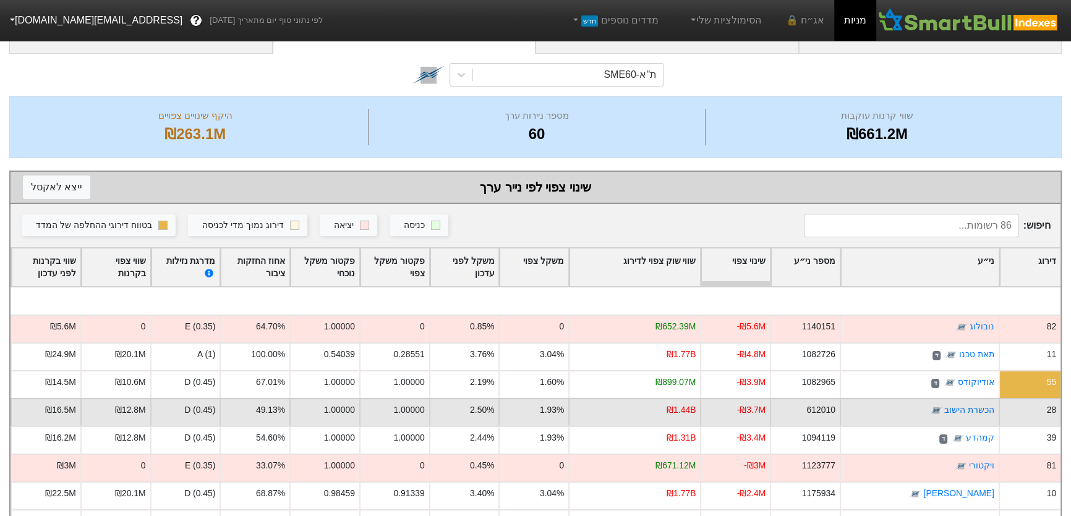
scroll to position [224, 0]
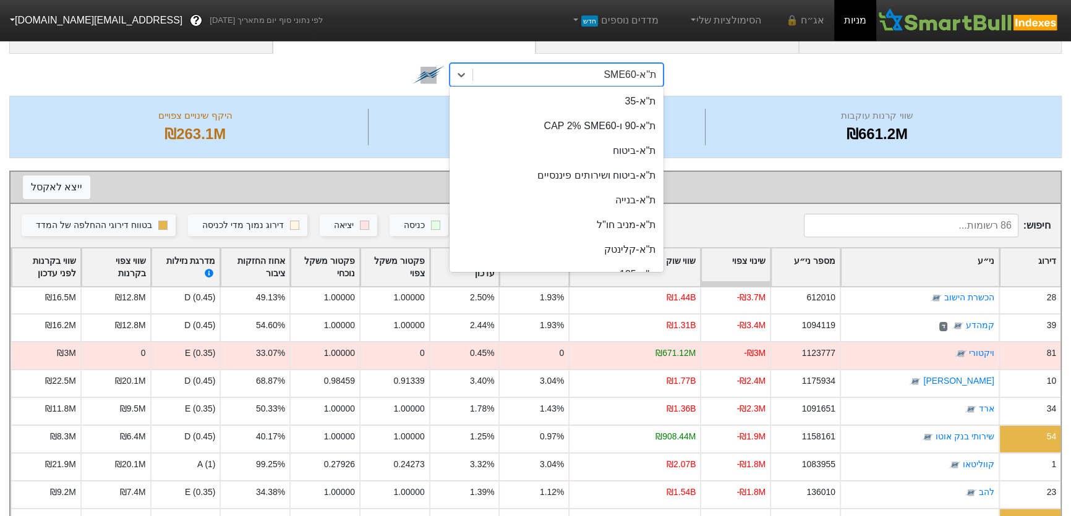
click at [651, 75] on div "ת''א-SME60" at bounding box center [630, 74] width 53 height 15
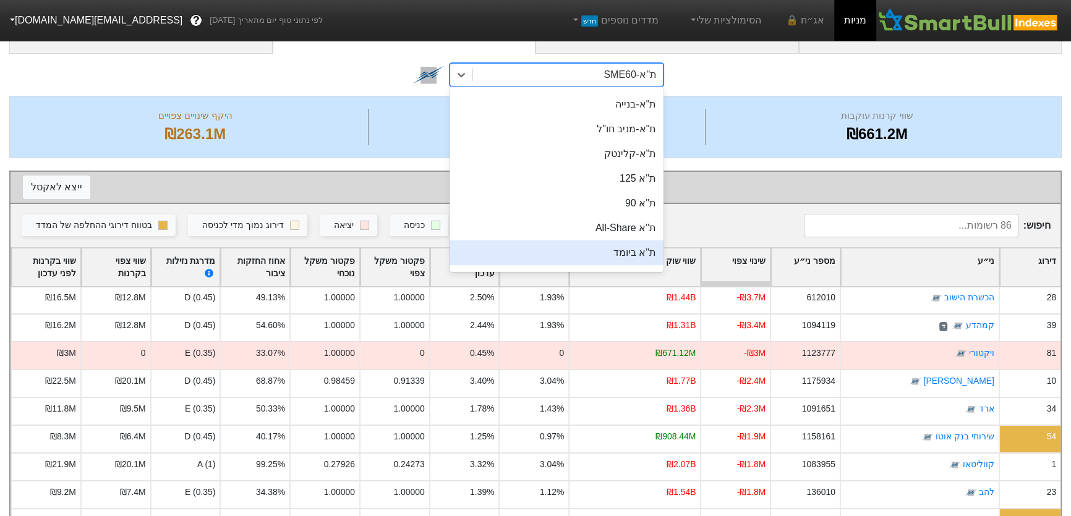
scroll to position [112, 0]
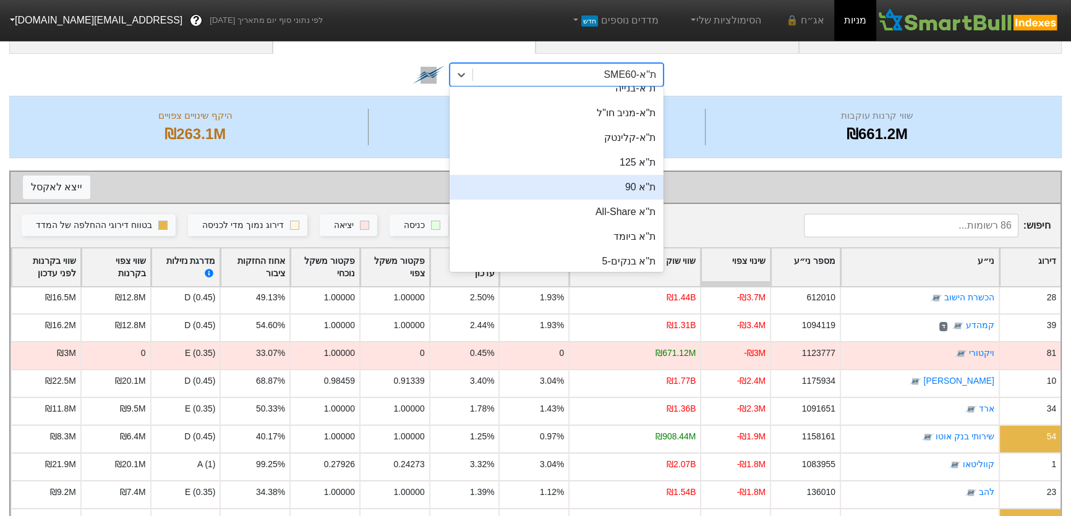
click at [643, 186] on div "ת''א 90" at bounding box center [557, 187] width 214 height 25
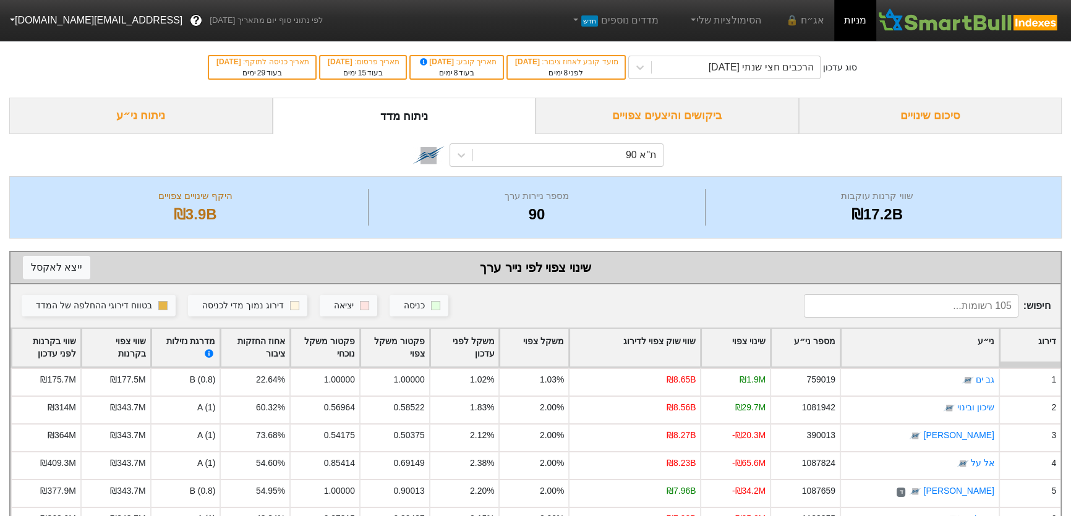
click at [983, 336] on div "ני״ע" at bounding box center [920, 348] width 158 height 38
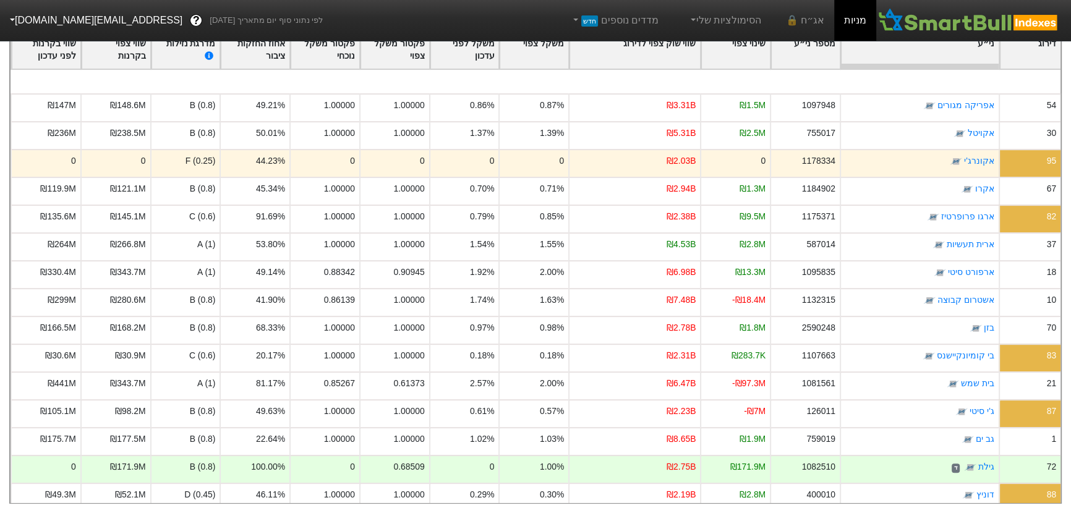
scroll to position [562, 0]
